Goal: Information Seeking & Learning: Learn about a topic

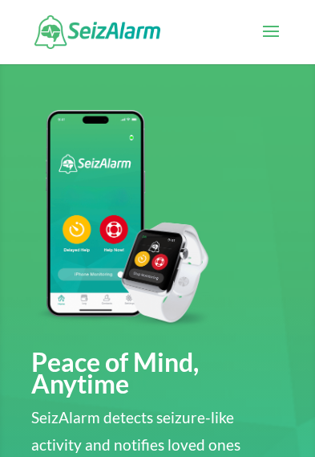
click at [279, 25] on span at bounding box center [271, 41] width 26 height 45
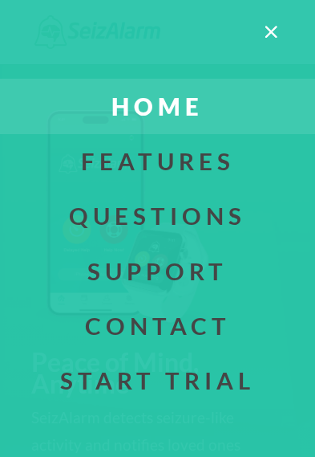
click at [225, 216] on link "Questions" at bounding box center [157, 216] width 363 height 55
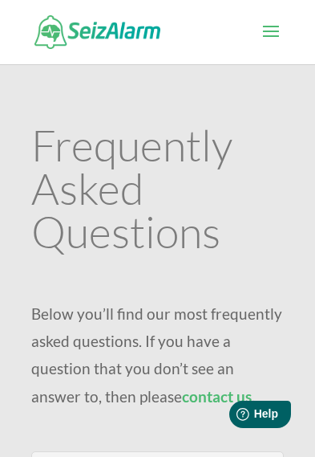
click at [280, 21] on span at bounding box center [271, 41] width 26 height 45
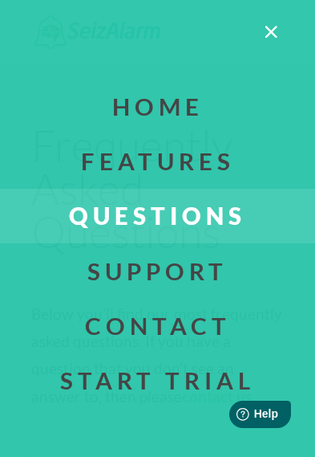
click at [222, 267] on link "Support" at bounding box center [157, 270] width 363 height 55
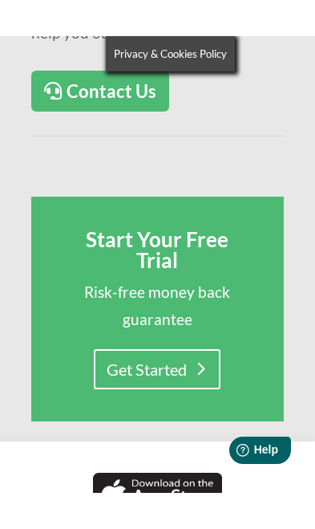
scroll to position [1934, 0]
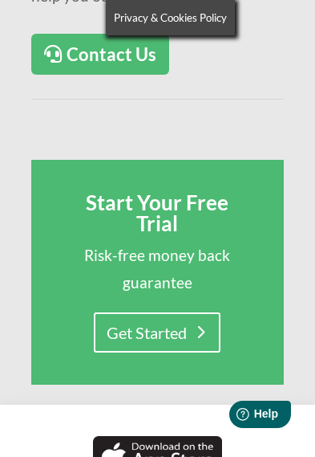
click at [164, 312] on link "Get Started" at bounding box center [157, 332] width 127 height 40
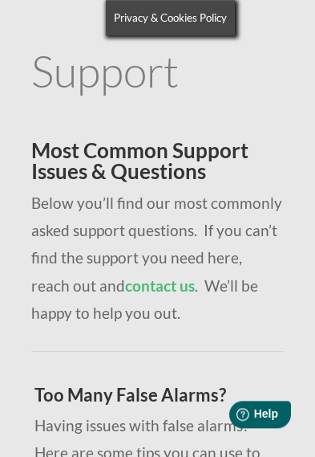
scroll to position [0, 0]
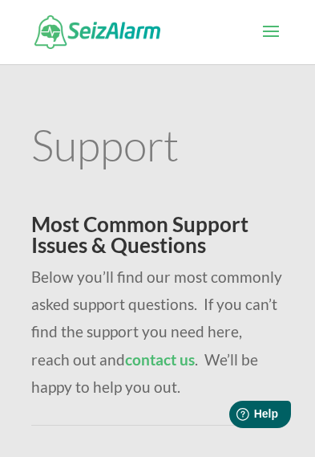
click at [271, 21] on span at bounding box center [271, 41] width 26 height 45
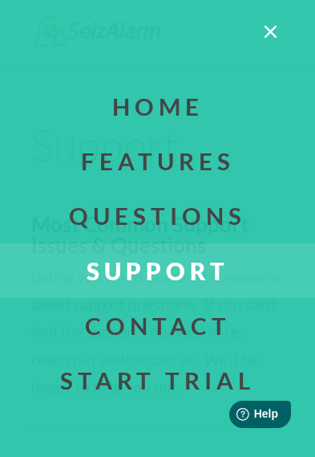
click at [172, 103] on link "Home" at bounding box center [157, 106] width 363 height 55
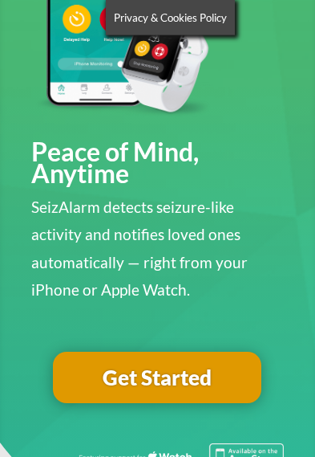
scroll to position [212, 0]
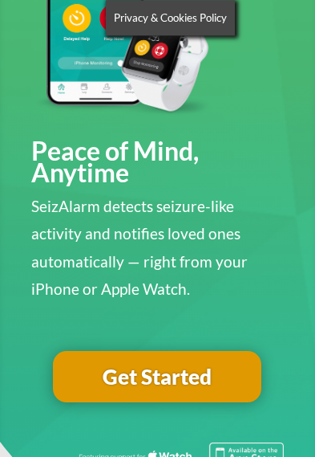
click at [264, 455] on img at bounding box center [180, 455] width 207 height 26
